Goal: Task Accomplishment & Management: Manage account settings

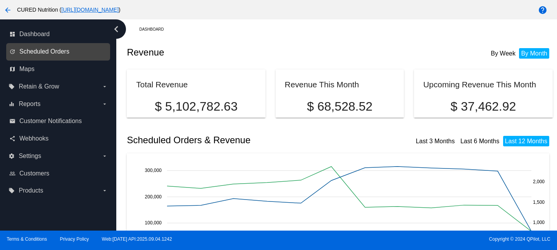
click at [60, 51] on span "Scheduled Orders" at bounding box center [44, 51] width 50 height 7
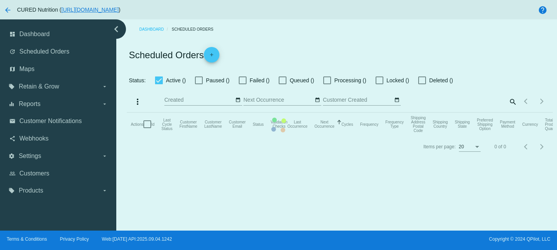
checkbox input "true"
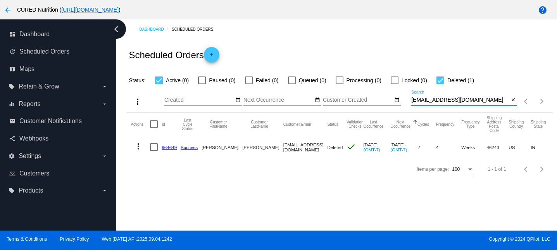
click at [439, 99] on input "[EMAIL_ADDRESS][DOMAIN_NAME]" at bounding box center [461, 100] width 98 height 6
paste input "lindsey013"
type input "[EMAIL_ADDRESS][DOMAIN_NAME]"
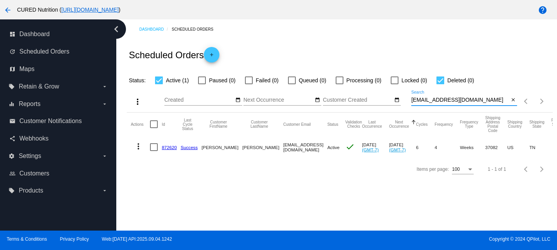
click at [164, 149] on link "872620" at bounding box center [169, 147] width 15 height 5
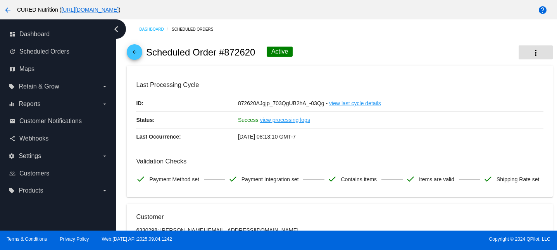
click at [535, 56] on mat-icon "more_vert" at bounding box center [535, 52] width 9 height 9
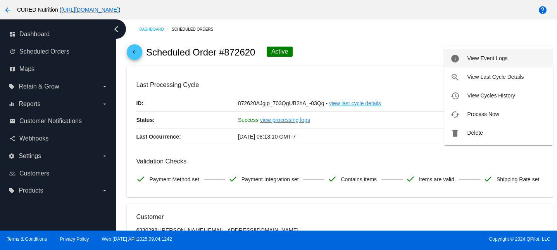
click at [481, 60] on span "View Event Logs" at bounding box center [487, 58] width 40 height 6
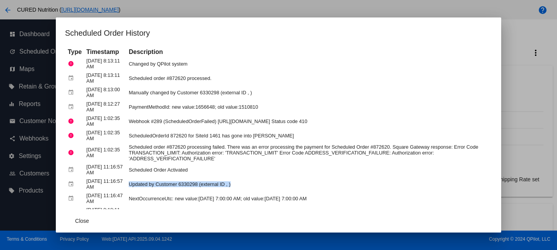
drag, startPoint x: 134, startPoint y: 184, endPoint x: 244, endPoint y: 183, distance: 110.6
click at [244, 183] on td "Updated by Customer 6330298 (external ID , )" at bounding box center [309, 184] width 365 height 14
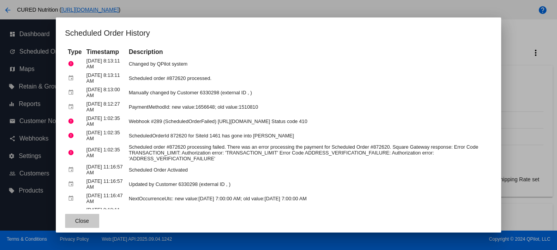
click at [78, 221] on span "Close" at bounding box center [82, 221] width 14 height 6
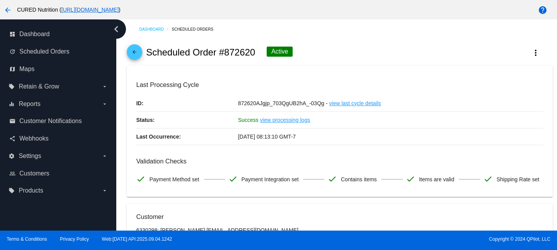
scroll to position [0, 0]
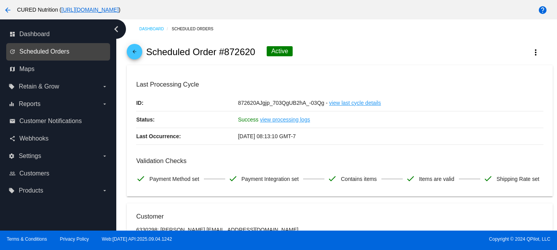
click at [49, 50] on span "Scheduled Orders" at bounding box center [44, 51] width 50 height 7
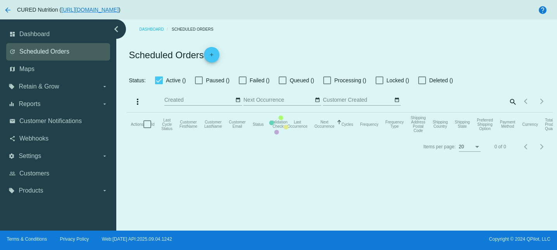
checkbox input "true"
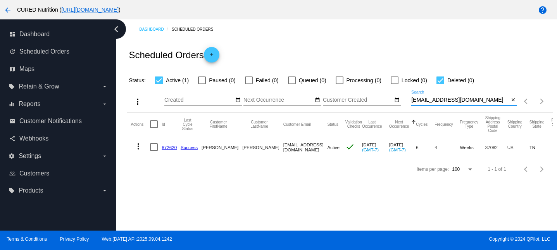
click at [434, 98] on input "[EMAIL_ADDRESS][DOMAIN_NAME]" at bounding box center [461, 100] width 98 height 6
paste input "katiegentry2"
type input "[EMAIL_ADDRESS][DOMAIN_NAME]"
